Goal: Task Accomplishment & Management: Manage account settings

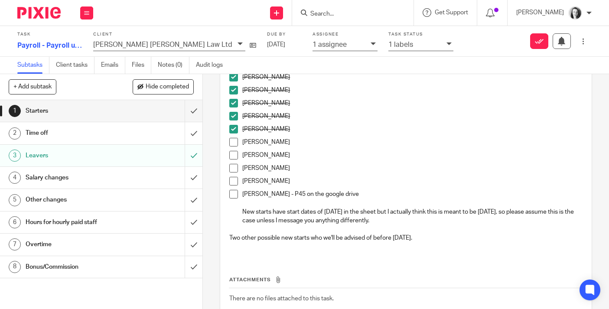
scroll to position [72, 0]
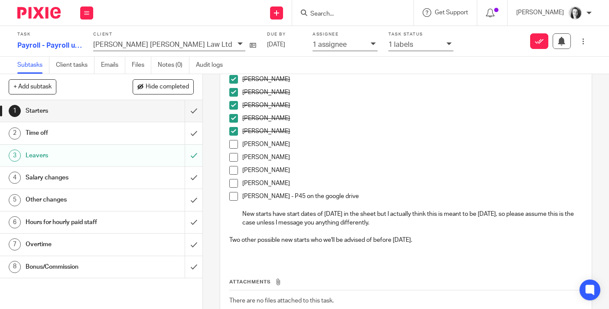
click at [234, 107] on span at bounding box center [233, 105] width 9 height 9
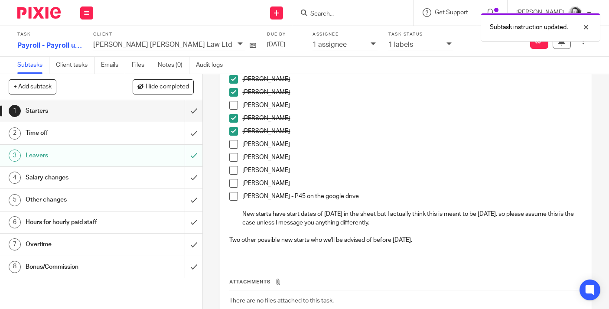
scroll to position [45, 0]
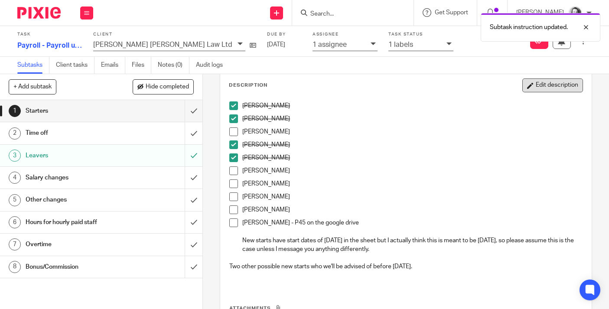
click at [543, 88] on button "Edit description" at bounding box center [552, 85] width 61 height 14
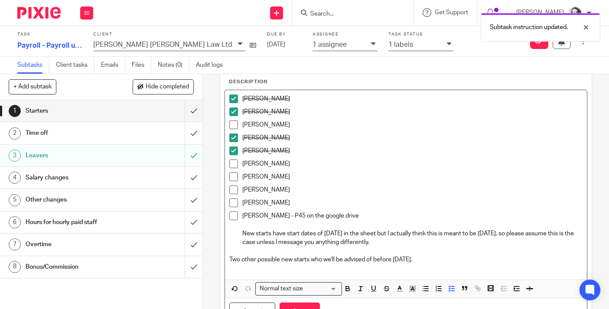
click at [283, 125] on p "Hollie Burke" at bounding box center [412, 124] width 340 height 9
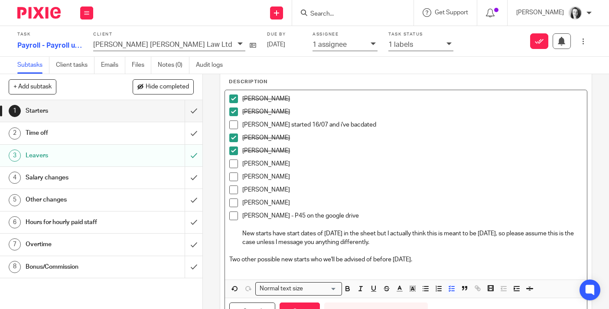
click at [345, 125] on p "Hollie Burke - sher started 16/07 and i've bacdated" at bounding box center [412, 124] width 340 height 9
click at [355, 127] on p "Hollie Burke - sher started 16/07 and I've bacdated" at bounding box center [412, 124] width 340 height 9
click at [386, 124] on p "Hollie Burke - sher started 16/07 and I've added bacdated" at bounding box center [412, 124] width 340 height 9
click at [290, 127] on p "Hollie Burke - sher started 16/07 and I've added backdated pay" at bounding box center [412, 124] width 340 height 9
click at [301, 149] on p "Jade Craig" at bounding box center [412, 150] width 340 height 9
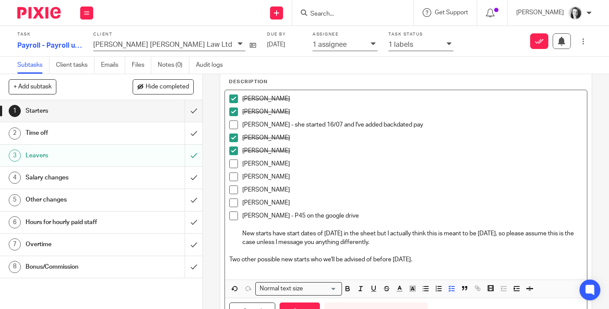
click at [235, 153] on span at bounding box center [233, 150] width 9 height 9
click at [282, 153] on p "Jade Craig" at bounding box center [412, 150] width 340 height 9
drag, startPoint x: 279, startPoint y: 124, endPoint x: 416, endPoint y: 126, distance: 137.0
click at [416, 125] on p "Hollie Burke - she started 16/07 and I've added backdated pay" at bounding box center [412, 124] width 340 height 9
copy p "she started 16/07 and I've added backdated pay"
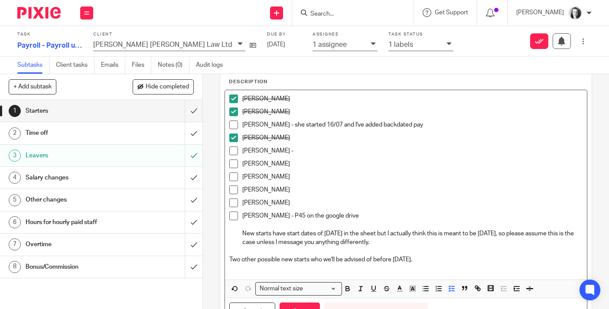
click at [305, 150] on p "Jade Craig -" at bounding box center [412, 150] width 340 height 9
click at [318, 152] on p "Jade Craig - she started 16/07 and I've added backdated pay" at bounding box center [412, 150] width 340 height 9
click at [321, 178] on p "Jane Smart" at bounding box center [412, 176] width 340 height 9
drag, startPoint x: 279, startPoint y: 152, endPoint x: 413, endPoint y: 148, distance: 134.0
click at [413, 148] on p "Jade Craig - she started 23/07 and I've added backdated pay" at bounding box center [412, 150] width 340 height 9
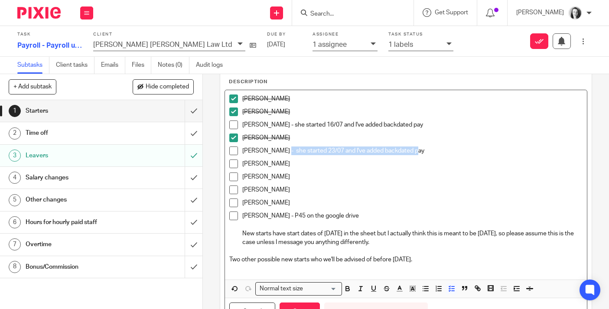
copy p "she started 23/07 and I've added backdated pay"
click at [296, 191] on p "Oonagh McBeth" at bounding box center [412, 189] width 340 height 9
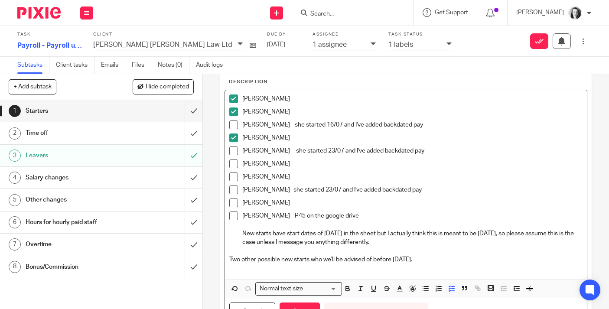
click at [295, 205] on p "Skye Haggerty" at bounding box center [412, 203] width 340 height 9
click at [291, 192] on p "Oonagh McBeth -she started 23/07 and I've added backdated pay" at bounding box center [412, 189] width 340 height 9
click at [376, 215] on p "Stephen Hannah - P45 on the google drive" at bounding box center [412, 216] width 340 height 9
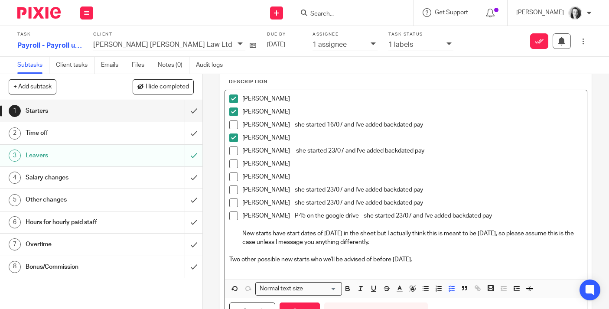
click at [365, 217] on p "Stephen Hannah - P45 on the google drive - she started 23/07 and I've added bac…" at bounding box center [412, 216] width 340 height 9
click at [489, 160] on p "Jamie Travers" at bounding box center [412, 163] width 340 height 9
click at [233, 163] on span at bounding box center [233, 163] width 9 height 9
click at [232, 177] on span at bounding box center [233, 176] width 9 height 9
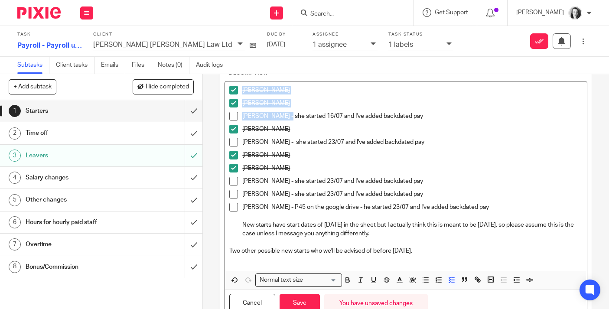
scroll to position [52, 0]
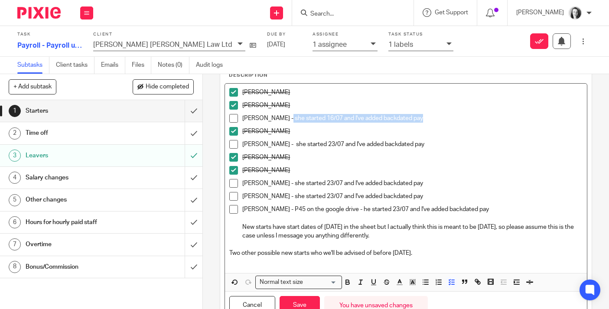
drag, startPoint x: 280, startPoint y: 81, endPoint x: 420, endPoint y: 115, distance: 144.1
click at [420, 115] on p "Hollie Burke - she started 16/07 and I've added backdated pay" at bounding box center [412, 118] width 340 height 9
click at [400, 283] on icon "button" at bounding box center [400, 282] width 8 height 8
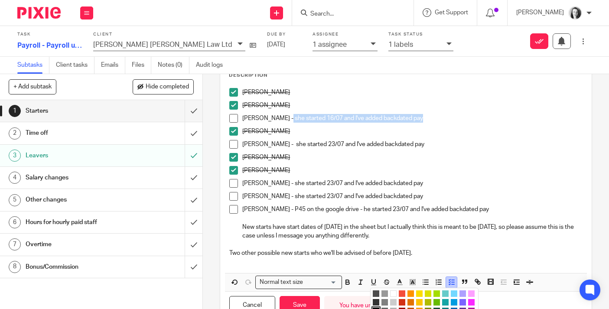
scroll to position [75, 0]
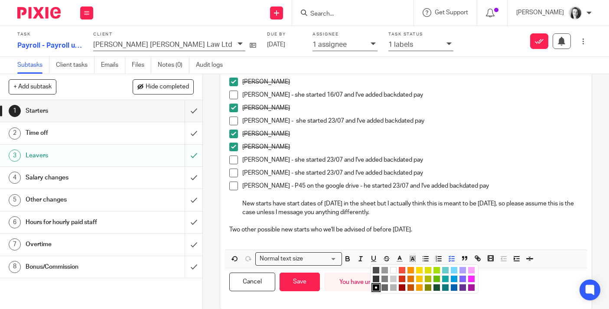
click at [474, 286] on li "color:#AB149E" at bounding box center [471, 287] width 7 height 7
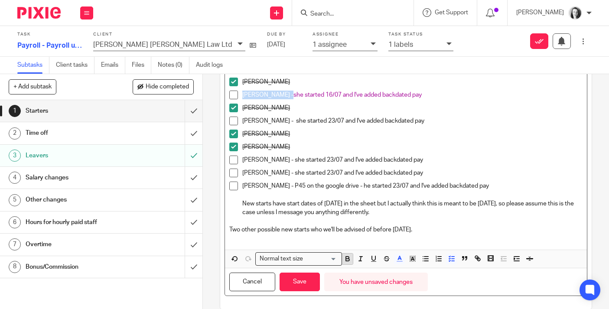
click at [348, 255] on icon "button" at bounding box center [348, 259] width 8 height 8
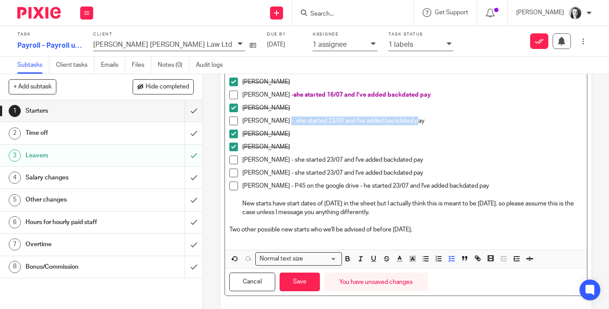
drag, startPoint x: 278, startPoint y: 121, endPoint x: 411, endPoint y: 121, distance: 132.6
click at [411, 121] on p "Jade Craig - she started 23/07 and I've added backdated pay" at bounding box center [412, 121] width 340 height 9
drag, startPoint x: 293, startPoint y: 159, endPoint x: 418, endPoint y: 165, distance: 125.4
click at [418, 165] on div "Oonagh McBeth - she started 23/07 and I've added backdated pay" at bounding box center [412, 162] width 340 height 13
click at [400, 257] on icon "button" at bounding box center [400, 259] width 8 height 8
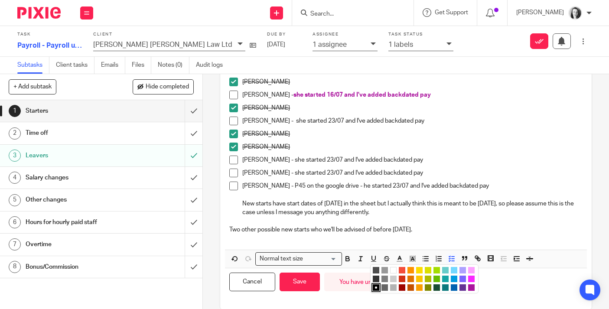
click at [471, 286] on li "color:#AB149E" at bounding box center [471, 287] width 7 height 7
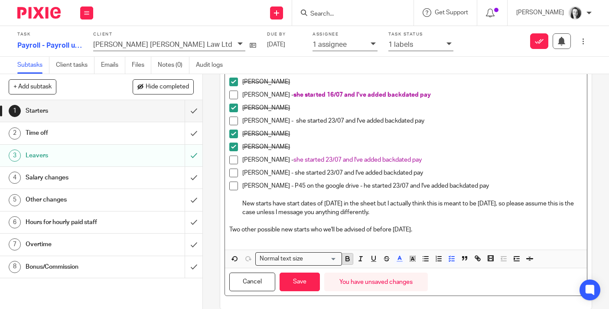
click at [346, 257] on icon "button" at bounding box center [347, 258] width 3 height 2
drag, startPoint x: 278, startPoint y: 120, endPoint x: 410, endPoint y: 120, distance: 131.8
click at [411, 121] on p "Jade Craig - she started 23/07 and I've added backdated pay" at bounding box center [412, 121] width 340 height 9
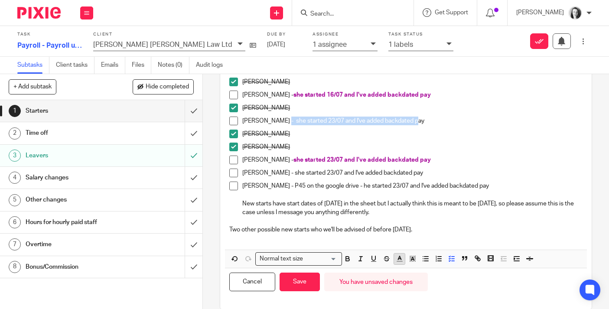
click at [399, 259] on line "button" at bounding box center [399, 259] width 2 height 0
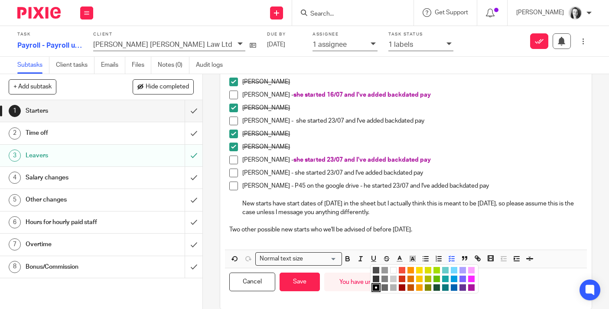
click at [471, 287] on li "color:#AB149E" at bounding box center [471, 287] width 7 height 7
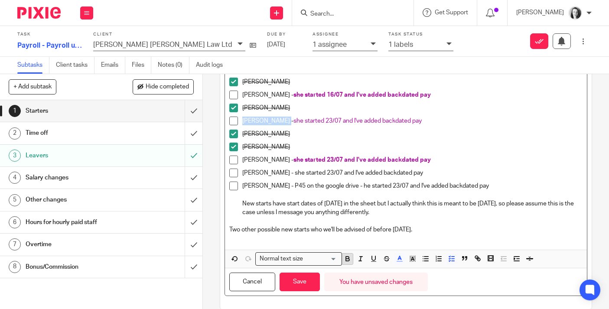
click at [351, 260] on icon "button" at bounding box center [348, 259] width 8 height 8
drag, startPoint x: 289, startPoint y: 174, endPoint x: 426, endPoint y: 172, distance: 137.0
click at [426, 172] on p "Skye Haggerty - she started 23/07 and I've added backdated pay" at bounding box center [412, 173] width 340 height 9
click at [399, 257] on polyline "button" at bounding box center [399, 257] width 3 height 3
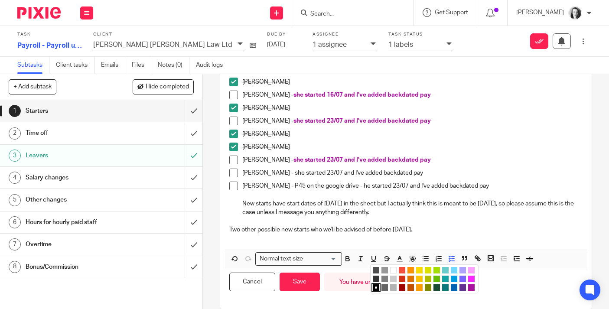
click at [472, 286] on li "color:#AB149E" at bounding box center [471, 287] width 7 height 7
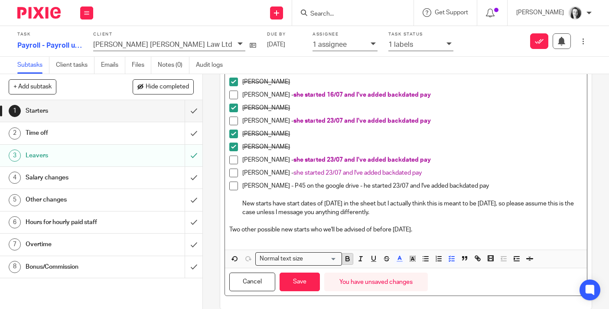
click at [348, 258] on icon "button" at bounding box center [347, 258] width 3 height 2
drag, startPoint x: 364, startPoint y: 185, endPoint x: 495, endPoint y: 182, distance: 131.4
click at [495, 183] on p "Stephen Hannah - P45 on the google drive - he started 23/07 and I've added back…" at bounding box center [412, 186] width 340 height 9
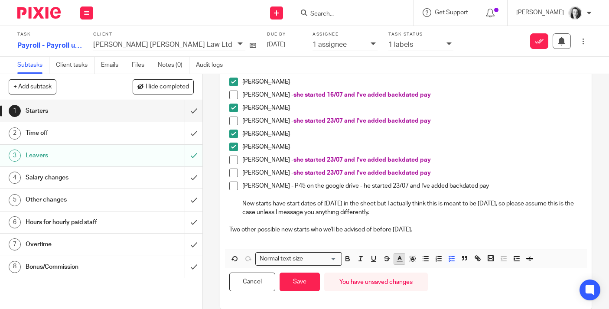
click at [400, 260] on icon "button" at bounding box center [400, 259] width 8 height 8
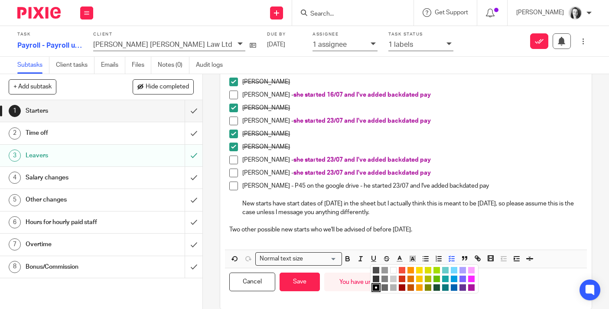
click at [472, 287] on li "color:#AB149E" at bounding box center [471, 287] width 7 height 7
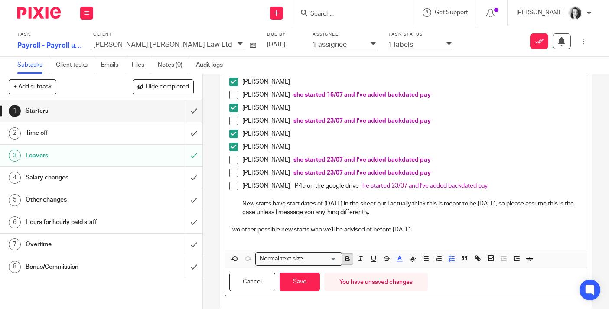
click at [348, 260] on icon "button" at bounding box center [348, 259] width 8 height 8
click at [488, 133] on p "Jamie Travers" at bounding box center [412, 134] width 340 height 9
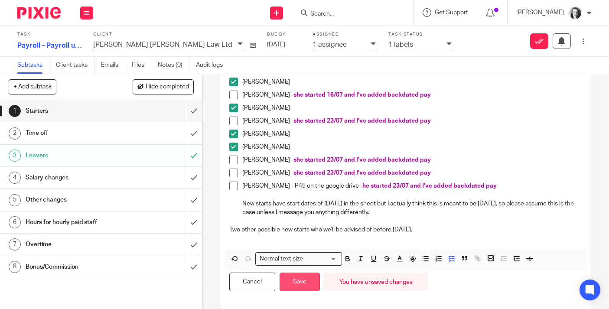
click at [308, 283] on button "Save" at bounding box center [300, 282] width 40 height 19
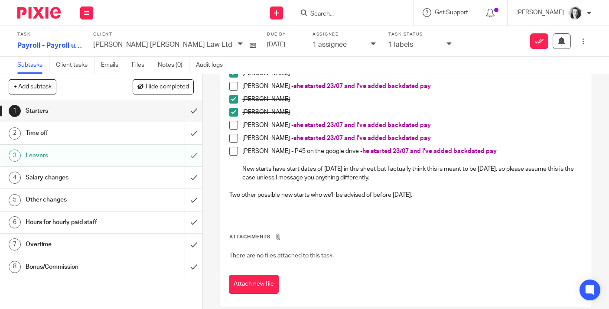
scroll to position [128, 0]
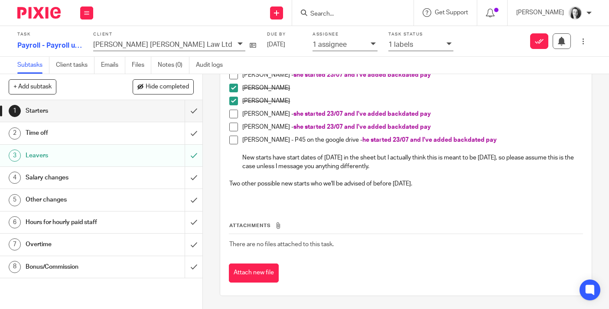
click at [167, 139] on div "Time off" at bounding box center [101, 133] width 151 height 13
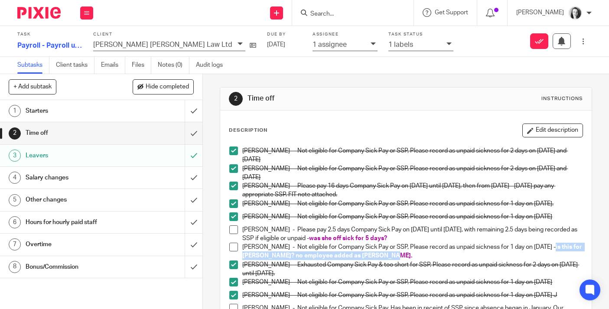
drag, startPoint x: 551, startPoint y: 247, endPoint x: 561, endPoint y: 254, distance: 11.8
click at [561, 254] on p "Jade Craig - Not eligible for Company Sick Pay or SSP, Please record as unpaid …" at bounding box center [412, 252] width 340 height 18
click at [554, 131] on button "Edit description" at bounding box center [552, 131] width 61 height 14
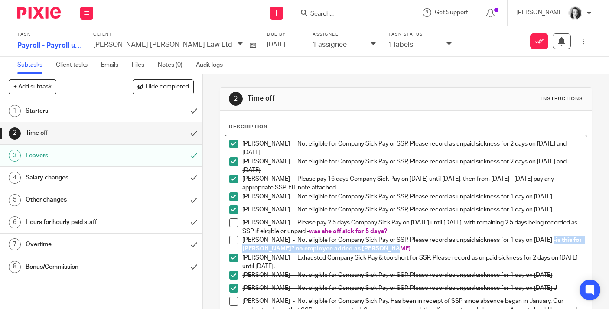
drag, startPoint x: 550, startPoint y: 241, endPoint x: 556, endPoint y: 246, distance: 7.4
click at [556, 246] on p "Jade Craig - Not eligible for Company Sick Pay or SSP, Please record as unpaid …" at bounding box center [412, 245] width 340 height 18
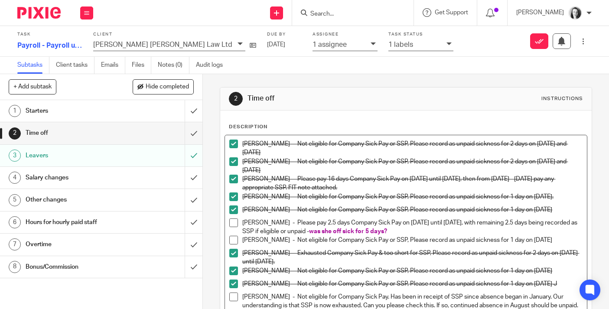
click at [235, 241] on span at bounding box center [233, 240] width 9 height 9
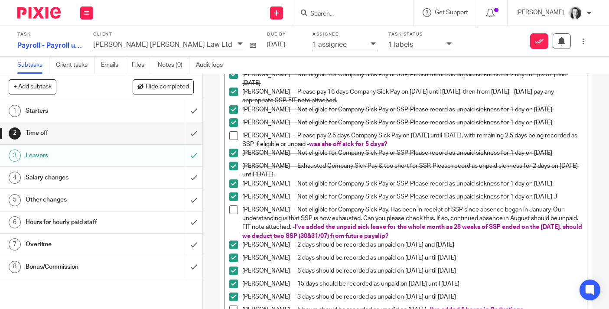
scroll to position [89, 0]
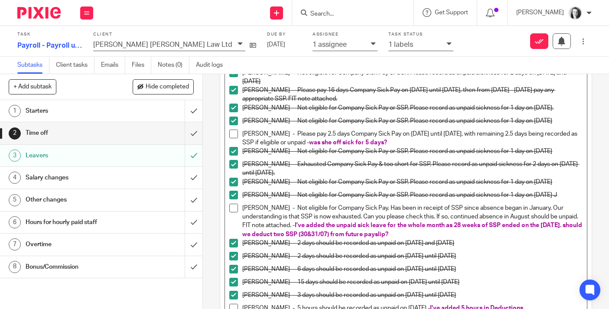
click at [243, 209] on p "ade Bancroft - Not eligible for Company Sick Pay. Has been in receipt of SSP si…" at bounding box center [412, 221] width 340 height 35
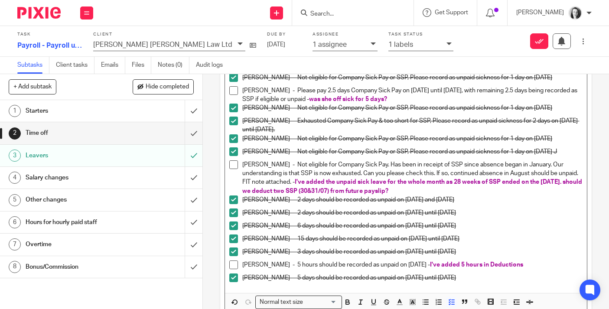
scroll to position [126, 0]
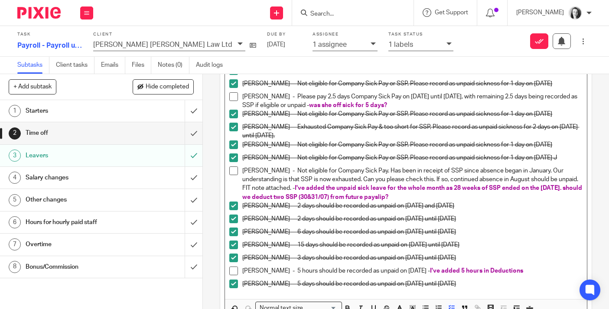
click at [366, 197] on span "I've added the unpaid sick leave for the whole month as 28 weeks of SSP ended o…" at bounding box center [412, 192] width 341 height 15
click at [349, 199] on span "I've added the unpaid sick leave for the whole month as 28 weeks of SSP ended o…" at bounding box center [412, 192] width 341 height 15
click at [551, 202] on p "Gurveen Lota - 2 days should be recorded as unpaid on 4th August 2025 and 8th A…" at bounding box center [412, 206] width 340 height 9
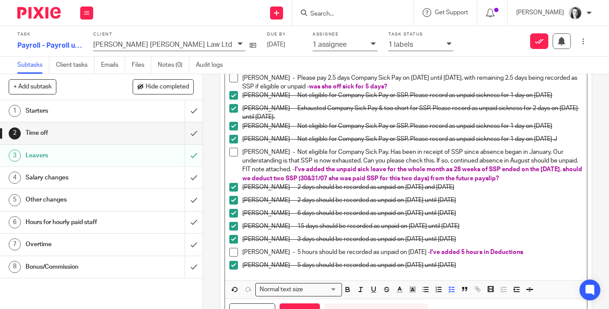
scroll to position [189, 0]
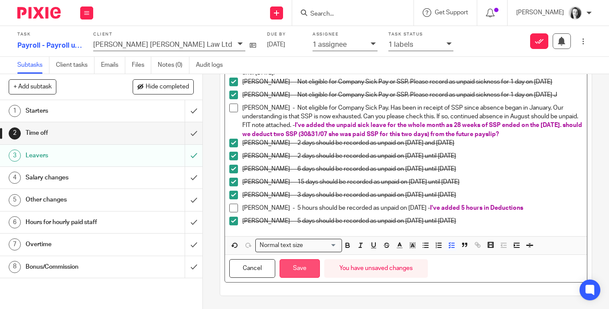
click at [313, 268] on button "Save" at bounding box center [300, 268] width 40 height 19
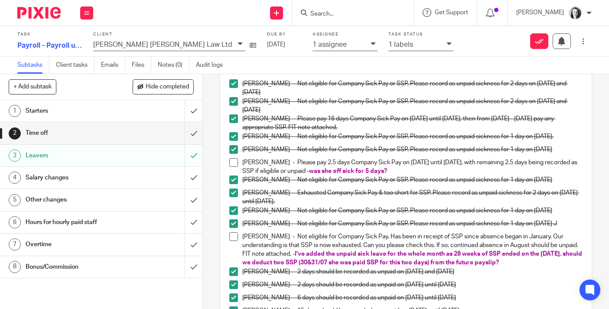
scroll to position [0, 0]
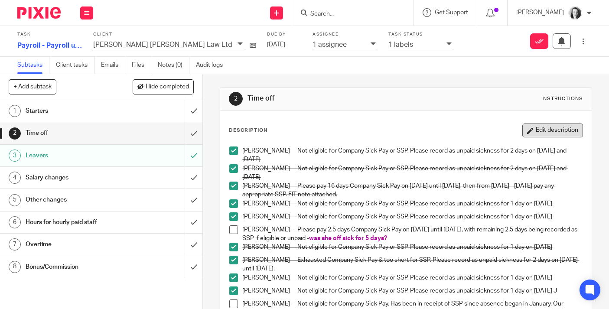
click at [547, 129] on button "Edit description" at bounding box center [552, 131] width 61 height 14
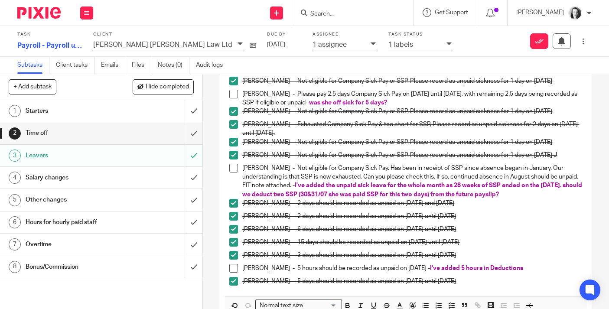
scroll to position [142, 0]
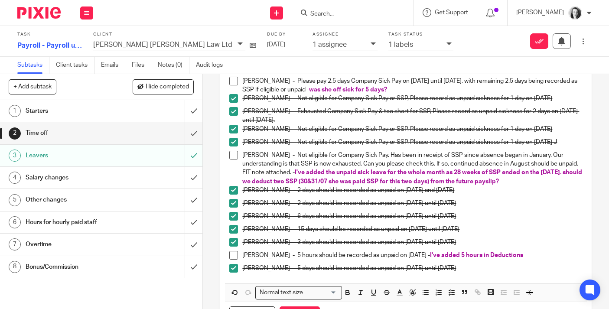
click at [528, 181] on p "Jade Bancroft - Not eligible for Company Sick Pay. Has been in receipt of SSP s…" at bounding box center [412, 168] width 340 height 35
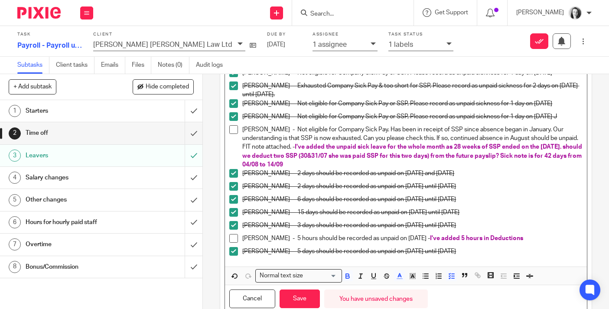
scroll to position [198, 0]
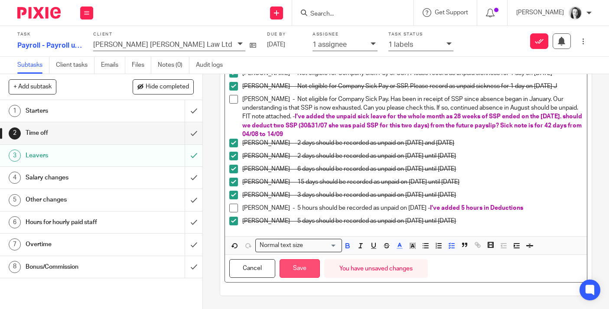
click at [296, 266] on button "Save" at bounding box center [300, 268] width 40 height 19
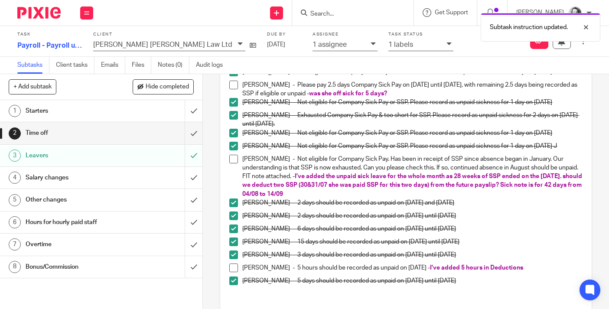
scroll to position [237, 0]
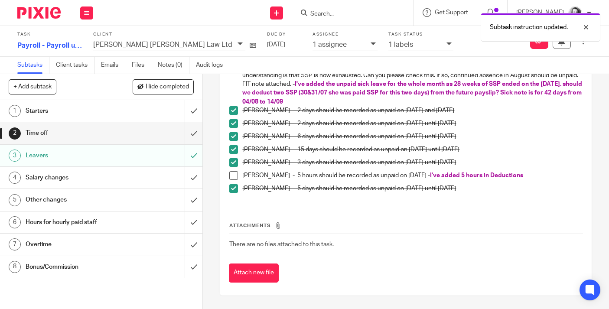
click at [129, 158] on div "Leavers" at bounding box center [101, 155] width 151 height 13
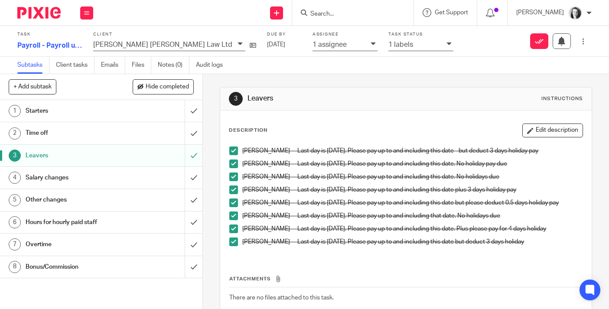
click at [121, 183] on h1 "Salary changes" at bounding box center [76, 177] width 101 height 13
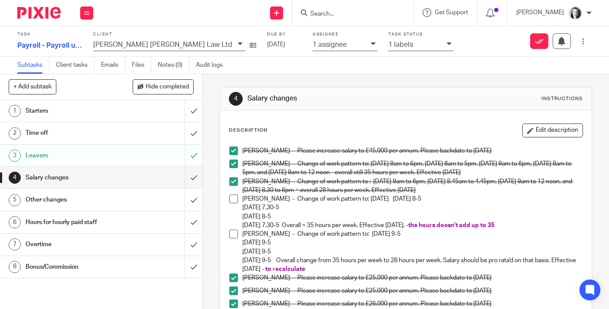
click at [537, 228] on p "[PERSON_NAME] - Change of work pattern to: [DATE] [DATE] 8-5 [DATE] 7.30-5 [DAT…" at bounding box center [412, 212] width 340 height 35
click at [563, 130] on button "Edit description" at bounding box center [552, 131] width 61 height 14
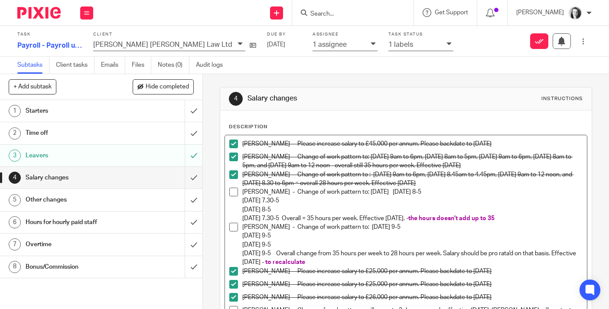
click at [537, 222] on p "[PERSON_NAME] - Change of work pattern to: [DATE] [DATE] 8-5 [DATE] 7.30-5 [DAT…" at bounding box center [412, 205] width 340 height 35
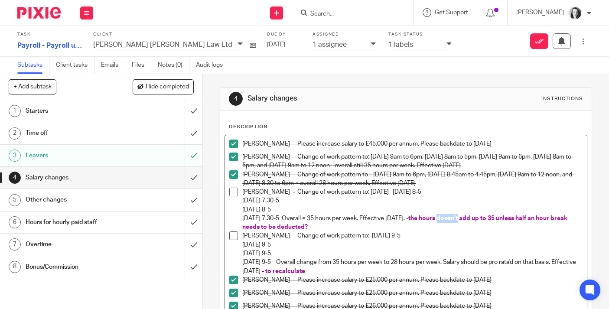
drag, startPoint x: 494, startPoint y: 220, endPoint x: 472, endPoint y: 218, distance: 21.3
click at [472, 218] on span "the hours doesn't add up to 35 unless half an hour break needs to be deducted?" at bounding box center [405, 222] width 326 height 15
click at [508, 220] on span "the hours add up to 35 unless half an hour break needs to be deducted?" at bounding box center [412, 222] width 340 height 15
click at [528, 221] on span "the hours add up to 37 unless half an hour break needs to be deducted?" at bounding box center [412, 222] width 340 height 15
drag, startPoint x: 283, startPoint y: 228, endPoint x: 348, endPoint y: 227, distance: 64.2
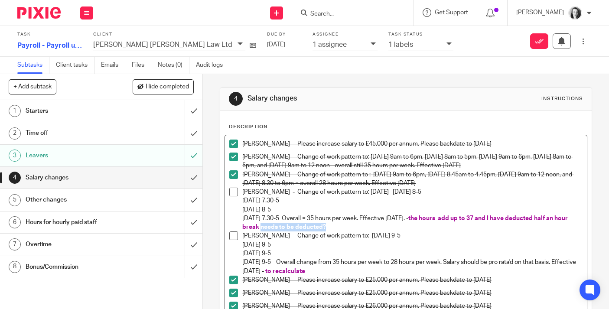
click at [348, 228] on span "the hours add up to 37 and I have deducted half an hour break needs to be deduc…" at bounding box center [405, 222] width 327 height 15
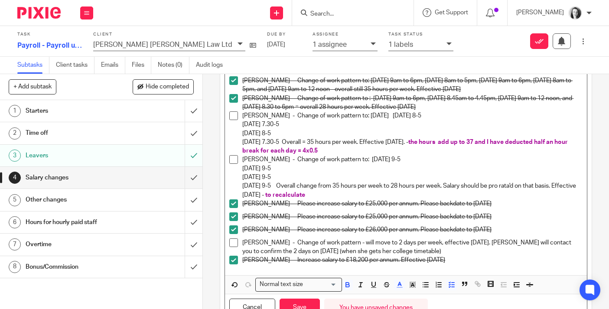
scroll to position [77, 0]
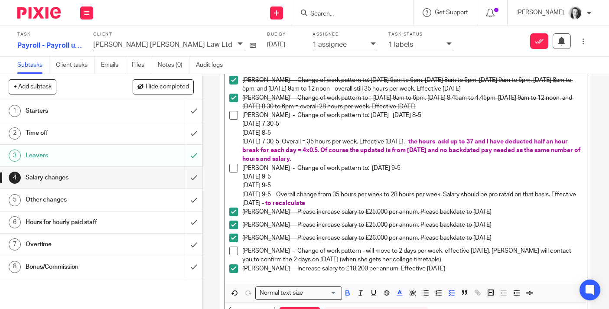
click at [443, 152] on span "the hours add up to 37 and I have deducted half an hour break for each day = 4x…" at bounding box center [411, 151] width 339 height 24
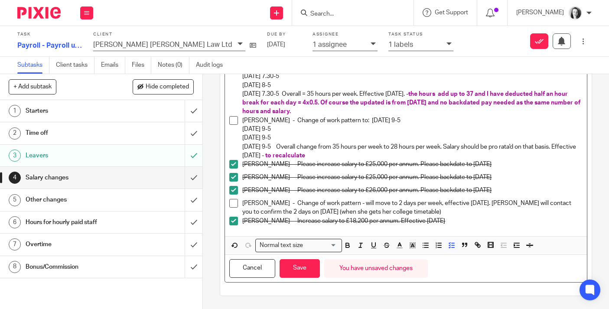
drag, startPoint x: 335, startPoint y: 121, endPoint x: 292, endPoint y: 153, distance: 53.8
click at [292, 153] on p "Samantha McKenna - Change of work pattern to: Monday 9-5 Tuesday 9-5 Wednesday …" at bounding box center [412, 138] width 340 height 44
copy p "work pattern to: Monday 9-5 Tuesday 9-5 Wednesday 9-5 Friday 9-5 Overall change…"
click at [339, 161] on p "Elisha Shaw - Please increase salary to £25,000 per annum. Please backdate to 1…" at bounding box center [412, 164] width 340 height 9
drag, startPoint x: 339, startPoint y: 156, endPoint x: 292, endPoint y: 155, distance: 46.8
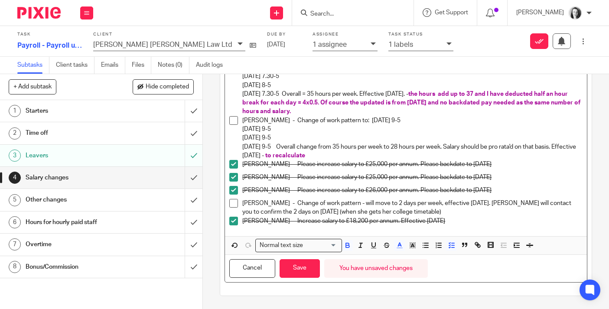
click at [292, 155] on p "Samantha McKenna - Change of work pattern to: Monday 9-5 Tuesday 9-5 Wednesday …" at bounding box center [412, 138] width 340 height 44
click at [369, 154] on p "Samantha McKenna - Change of work pattern to: Monday 9-5 Tuesday 9-5 Wednesday …" at bounding box center [412, 138] width 340 height 44
click at [297, 155] on span "calculations are" at bounding box center [288, 156] width 46 height 6
click at [377, 154] on p "Samantha McKenna - Change of work pattern to: Monday 9-5 Tuesday 9-5 Wednesday …" at bounding box center [412, 138] width 340 height 44
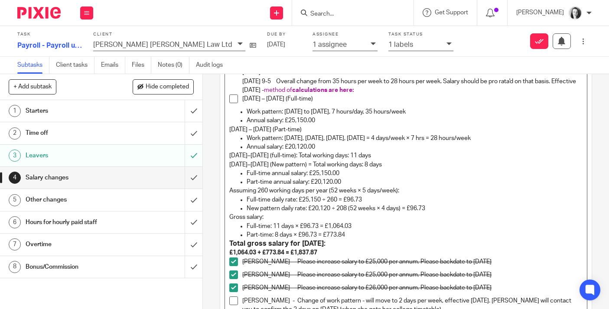
scroll to position [189, 0]
drag, startPoint x: 297, startPoint y: 91, endPoint x: 328, endPoint y: 92, distance: 30.4
click at [328, 92] on p "Samantha McKenna - Change of work pattern to: Monday 9-5 Tuesday 9-5 Wednesday …" at bounding box center [412, 73] width 340 height 44
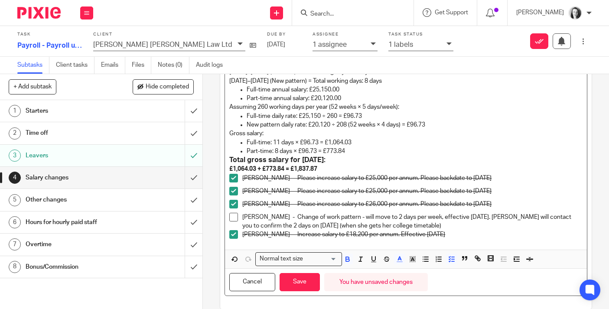
scroll to position [276, 0]
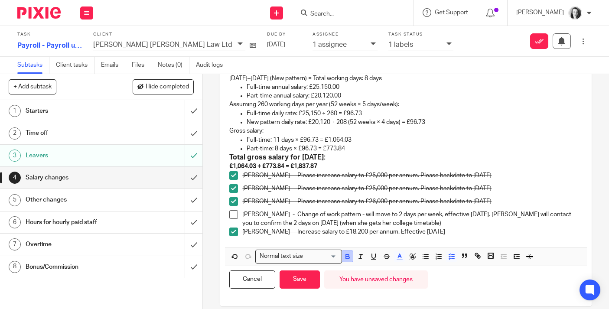
click at [348, 257] on icon "button" at bounding box center [348, 257] width 8 height 8
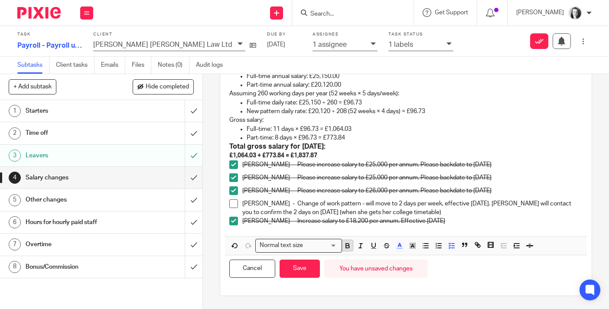
click at [347, 244] on icon "button" at bounding box center [348, 246] width 8 height 8
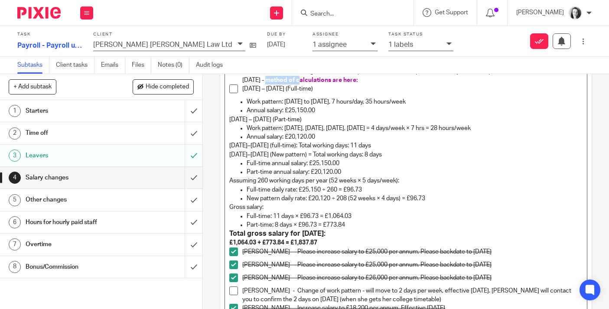
scroll to position [168, 0]
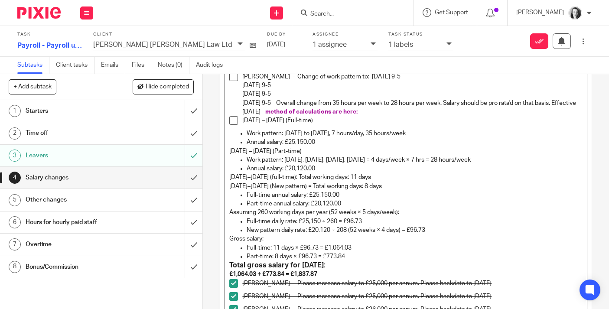
click at [437, 120] on p "1st – 17th August 2025 (Full-time)" at bounding box center [412, 120] width 340 height 9
click at [358, 114] on span "method of calculations are here:" at bounding box center [311, 112] width 92 height 6
click at [425, 120] on p "1st – 17th August 2025 (Full-time)" at bounding box center [412, 120] width 340 height 9
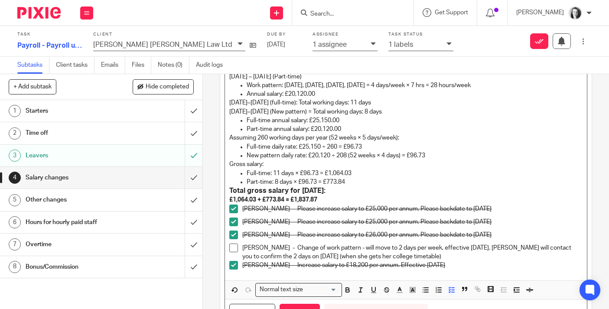
scroll to position [255, 0]
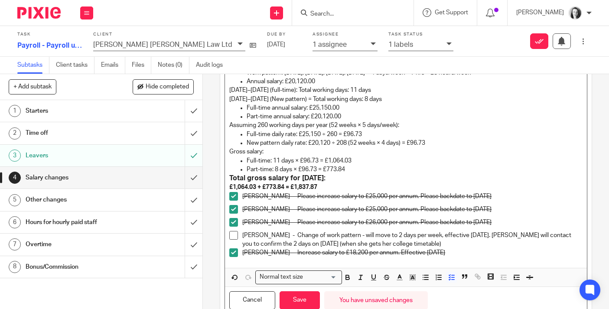
click at [330, 185] on p "£1,064.03 + £773.84 = £1,837.87" at bounding box center [405, 187] width 353 height 9
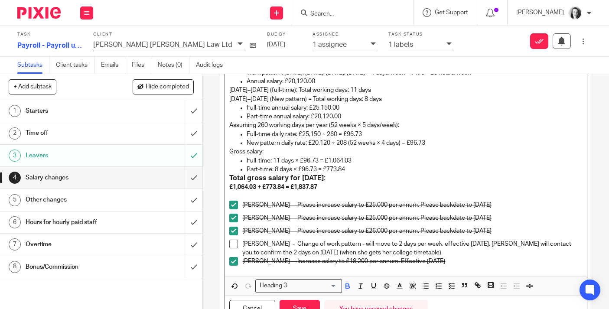
drag, startPoint x: 349, startPoint y: 179, endPoint x: 229, endPoint y: 178, distance: 120.1
click at [229, 178] on div "Simon Donaldson - Please increase salary to £45,000 per annum. Please backdate …" at bounding box center [406, 78] width 362 height 397
click at [344, 279] on div "Heading 3 Loading... Remove Edit Insert new video Copy and paste the video URL.…" at bounding box center [406, 286] width 362 height 19
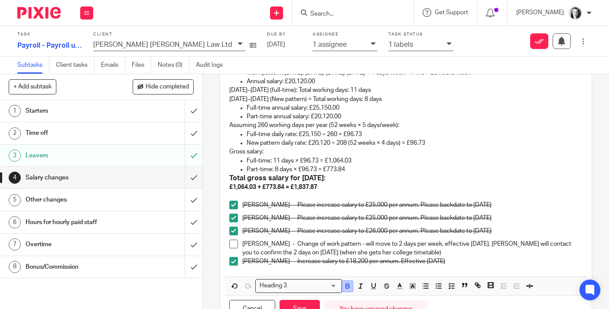
click at [348, 287] on icon "button" at bounding box center [348, 286] width 8 height 8
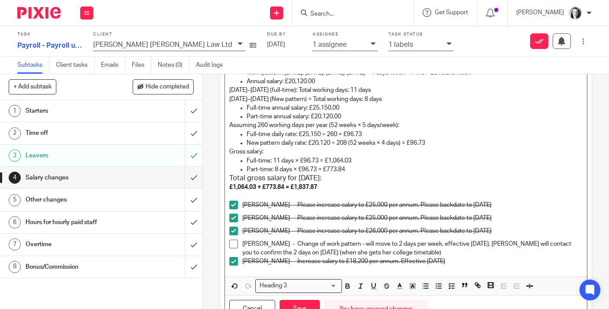
scroll to position [296, 0]
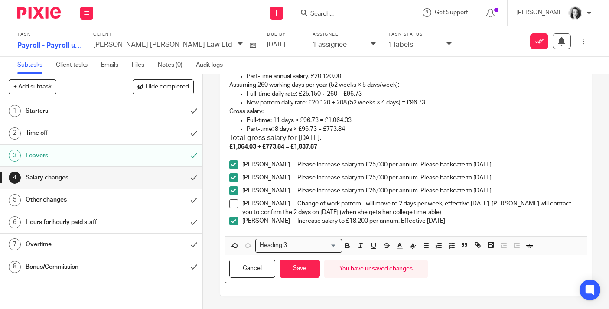
click at [407, 146] on p "£1,064.03 + £773.84 = £1,837.87" at bounding box center [405, 147] width 353 height 9
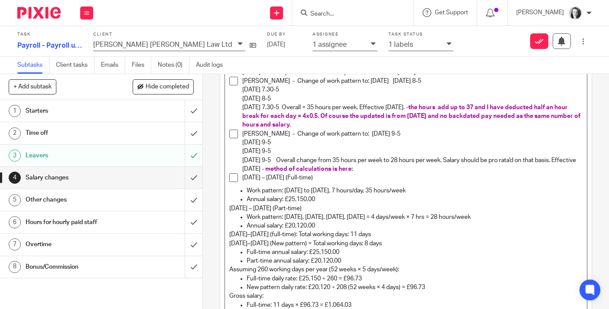
scroll to position [111, 0]
click at [241, 178] on li "1st – 17th August 2025 (Full-time)" at bounding box center [405, 180] width 353 height 13
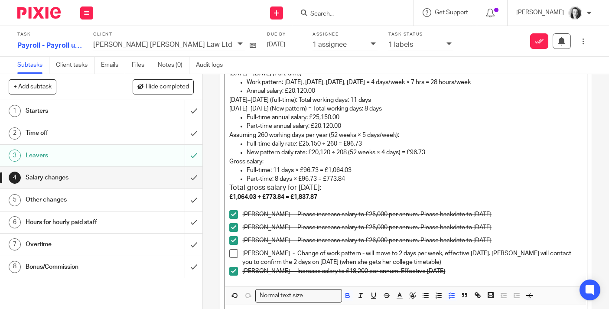
scroll to position [292, 0]
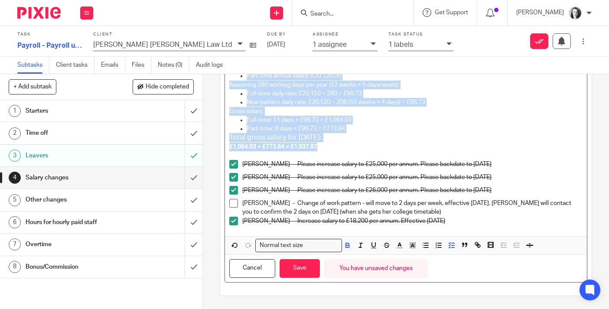
drag, startPoint x: 243, startPoint y: 178, endPoint x: 391, endPoint y: 146, distance: 151.1
click at [391, 147] on div "Simon Donaldson - Please increase salary to £45,000 per annum. Please backdate …" at bounding box center [406, 40] width 362 height 393
click at [398, 248] on line "button" at bounding box center [399, 248] width 5 height 0
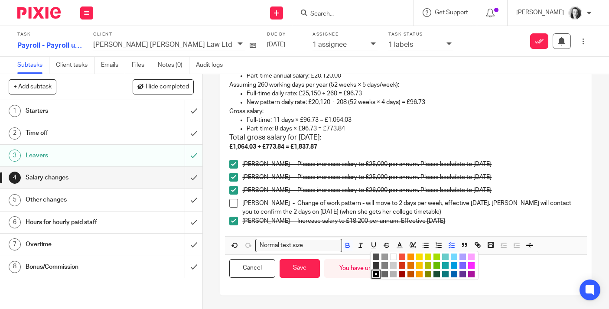
click at [474, 273] on li "color:#AB149E" at bounding box center [471, 274] width 7 height 7
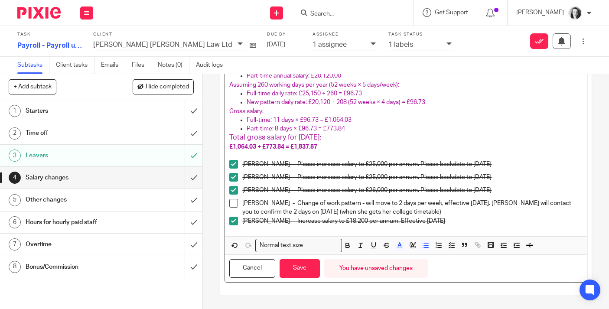
click at [519, 128] on p "Part-time: 8 days × £96.73 = £773.84" at bounding box center [415, 128] width 336 height 9
click at [303, 268] on button "Save" at bounding box center [300, 268] width 40 height 19
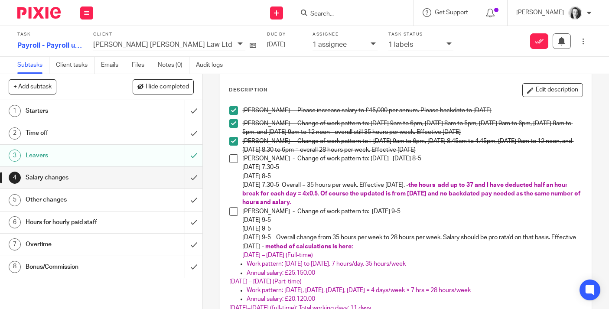
scroll to position [39, 0]
click at [550, 95] on button "Edit description" at bounding box center [552, 91] width 61 height 14
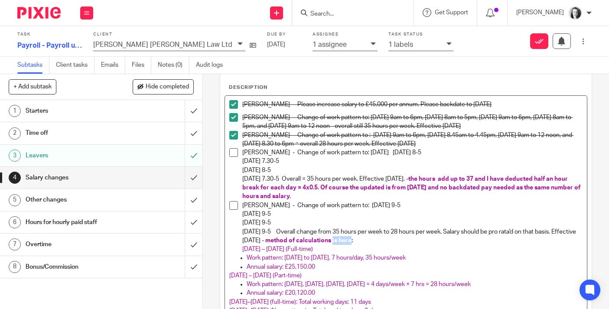
drag, startPoint x: 382, startPoint y: 242, endPoint x: 363, endPoint y: 242, distance: 19.1
click at [353, 242] on span "method of calculations is here:" at bounding box center [309, 241] width 88 height 6
click at [463, 244] on p "Samantha McKenna - Change of work pattern to: Monday 9-5 Tuesday 9-5 Wednesday …" at bounding box center [412, 223] width 340 height 44
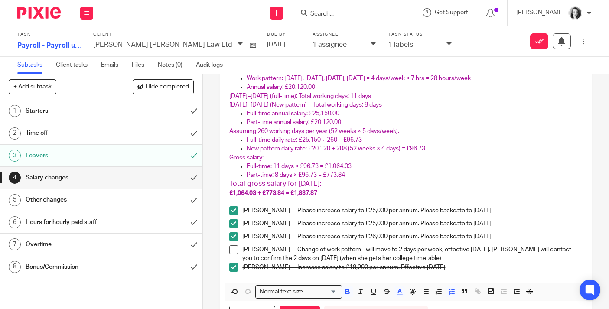
scroll to position [292, 0]
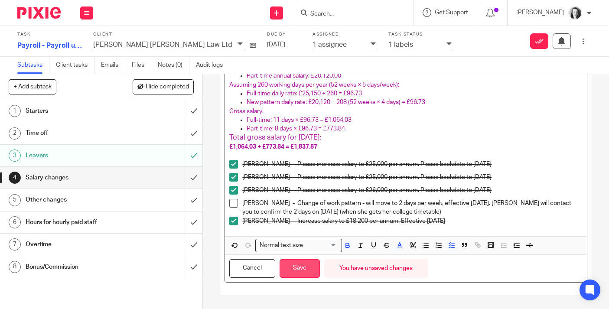
click at [303, 270] on button "Save" at bounding box center [300, 268] width 40 height 19
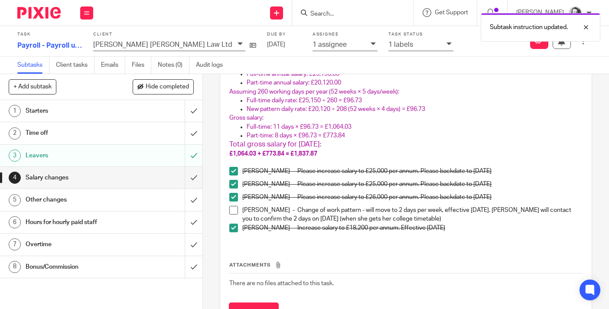
scroll to position [299, 0]
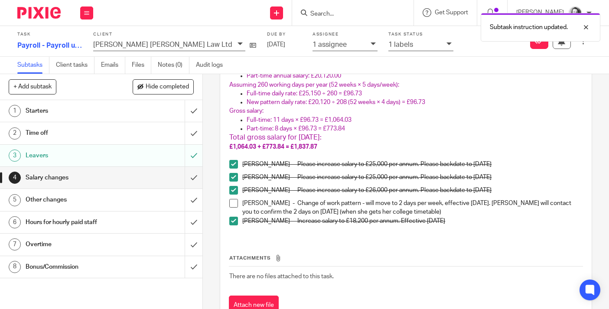
click at [152, 202] on div "Other changes" at bounding box center [101, 199] width 151 height 13
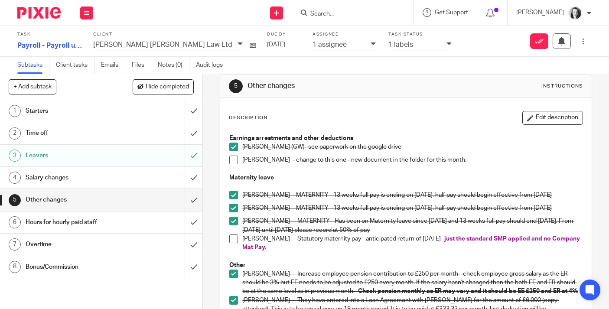
scroll to position [12, 0]
